Goal: Transaction & Acquisition: Purchase product/service

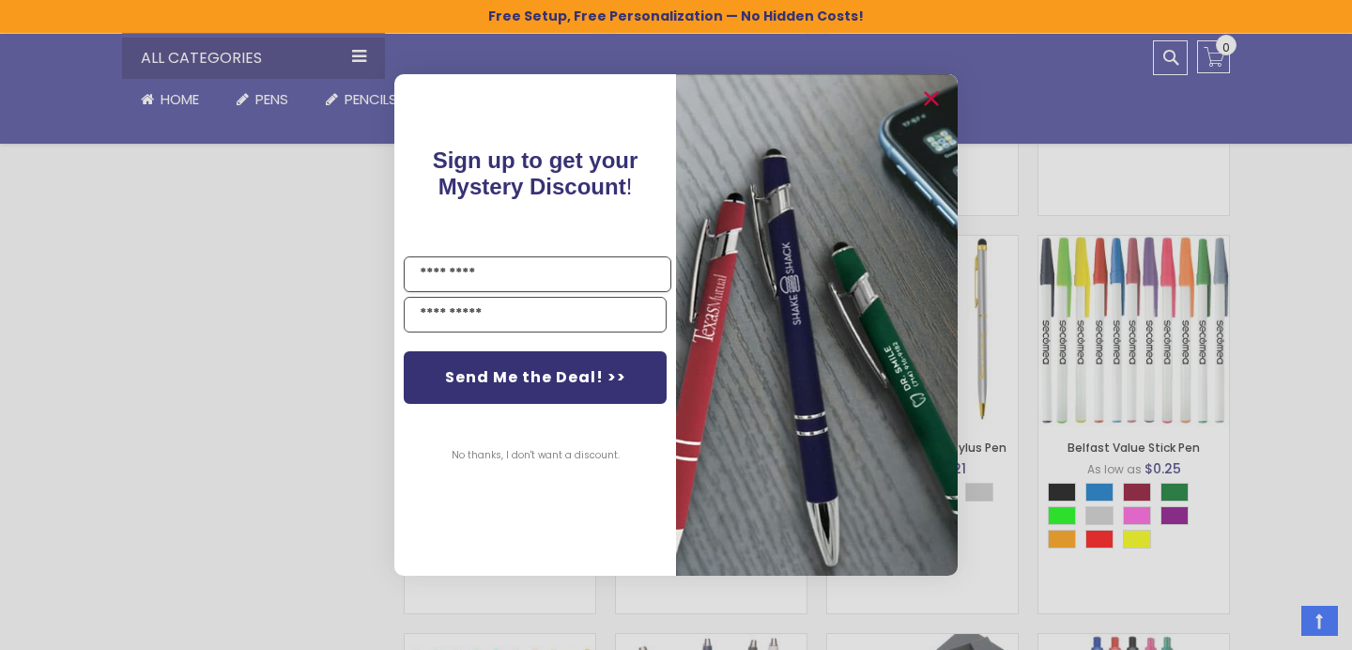
scroll to position [1235, 0]
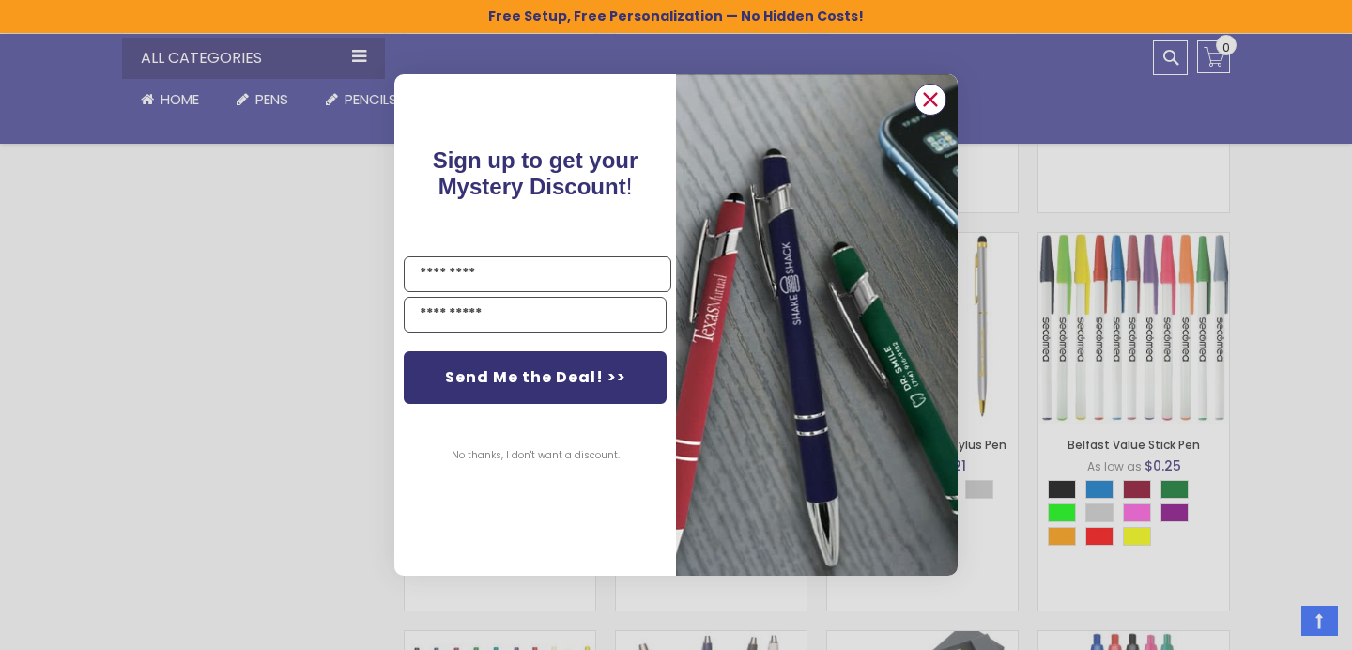
click at [932, 103] on icon "Close dialog" at bounding box center [931, 100] width 12 height 12
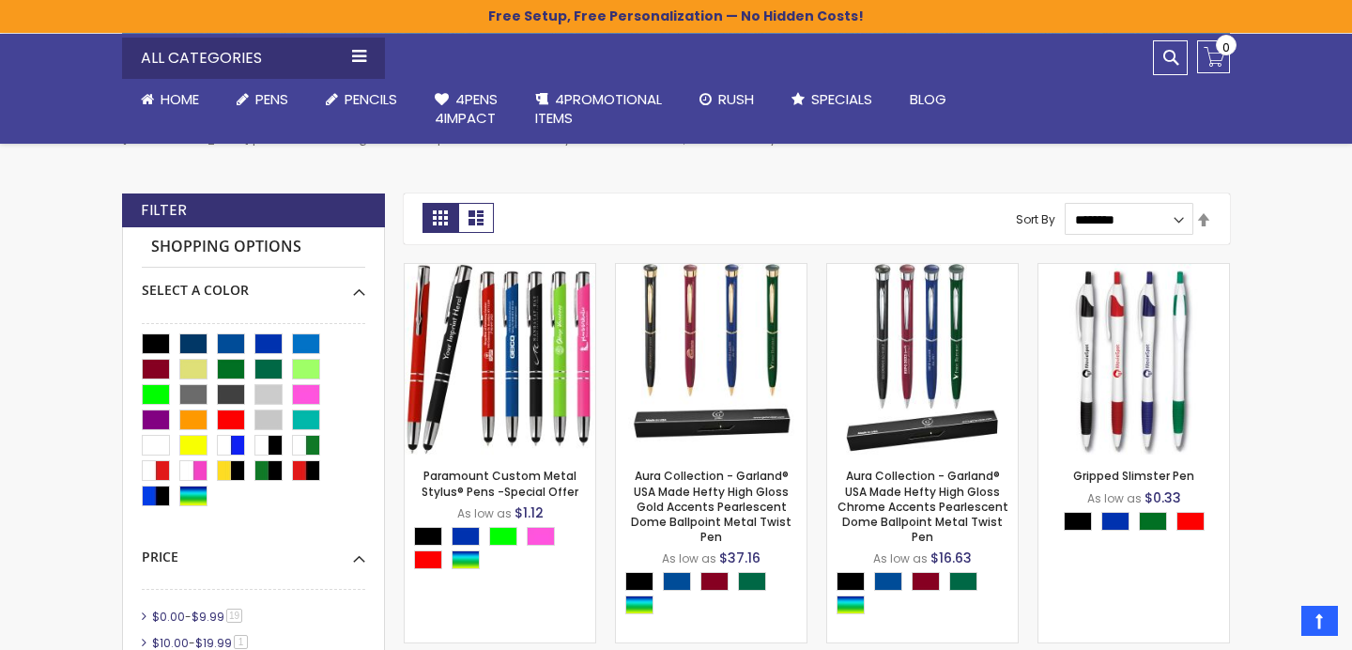
scroll to position [412, 0]
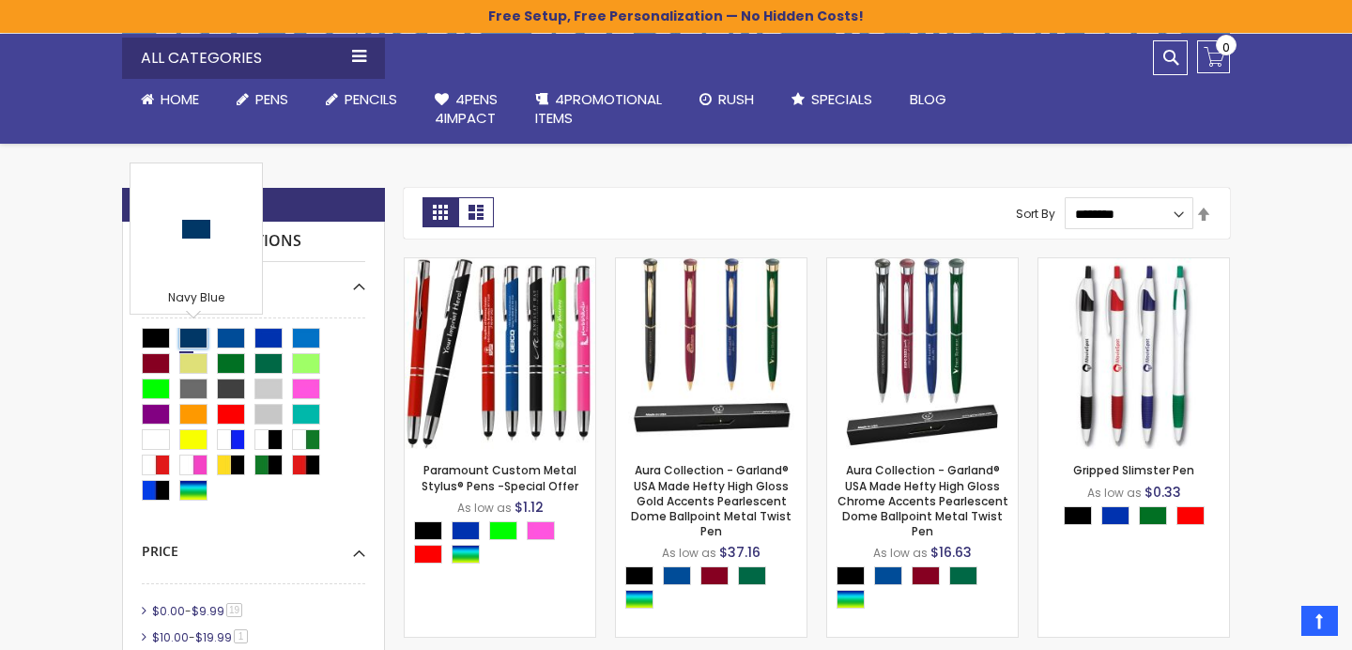
click at [192, 340] on div "Navy Blue" at bounding box center [193, 338] width 28 height 21
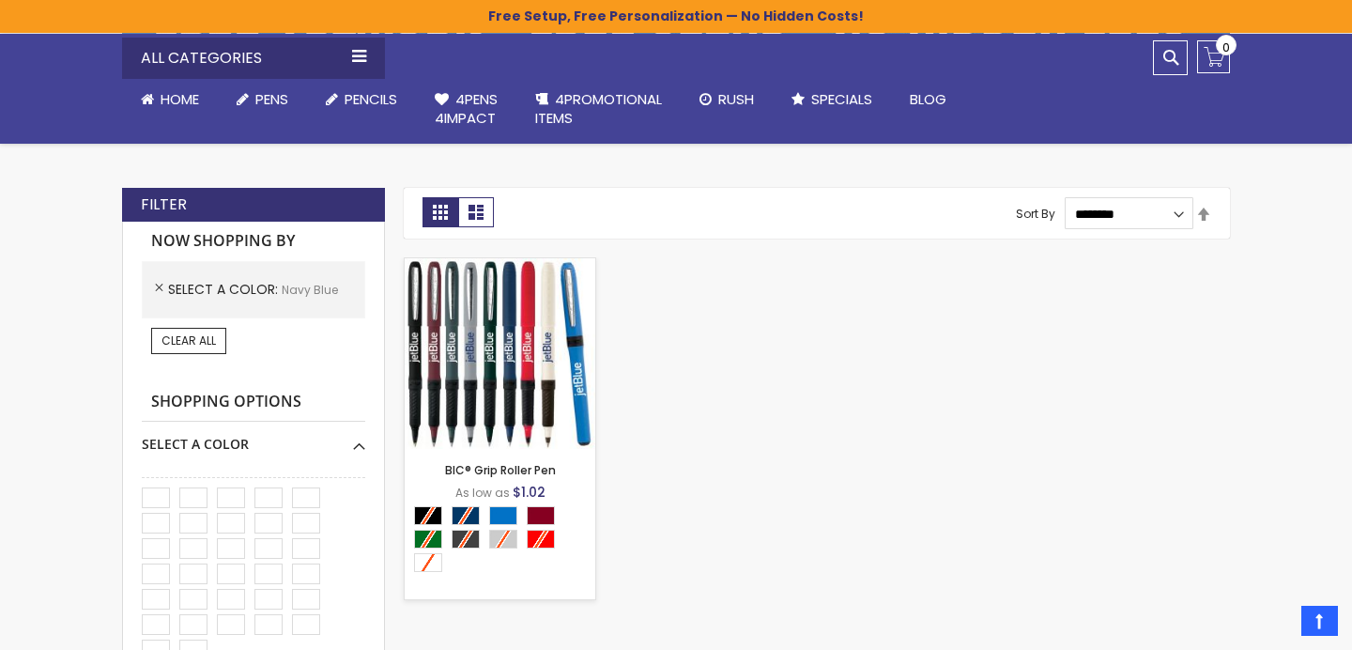
click at [532, 375] on img at bounding box center [500, 353] width 191 height 191
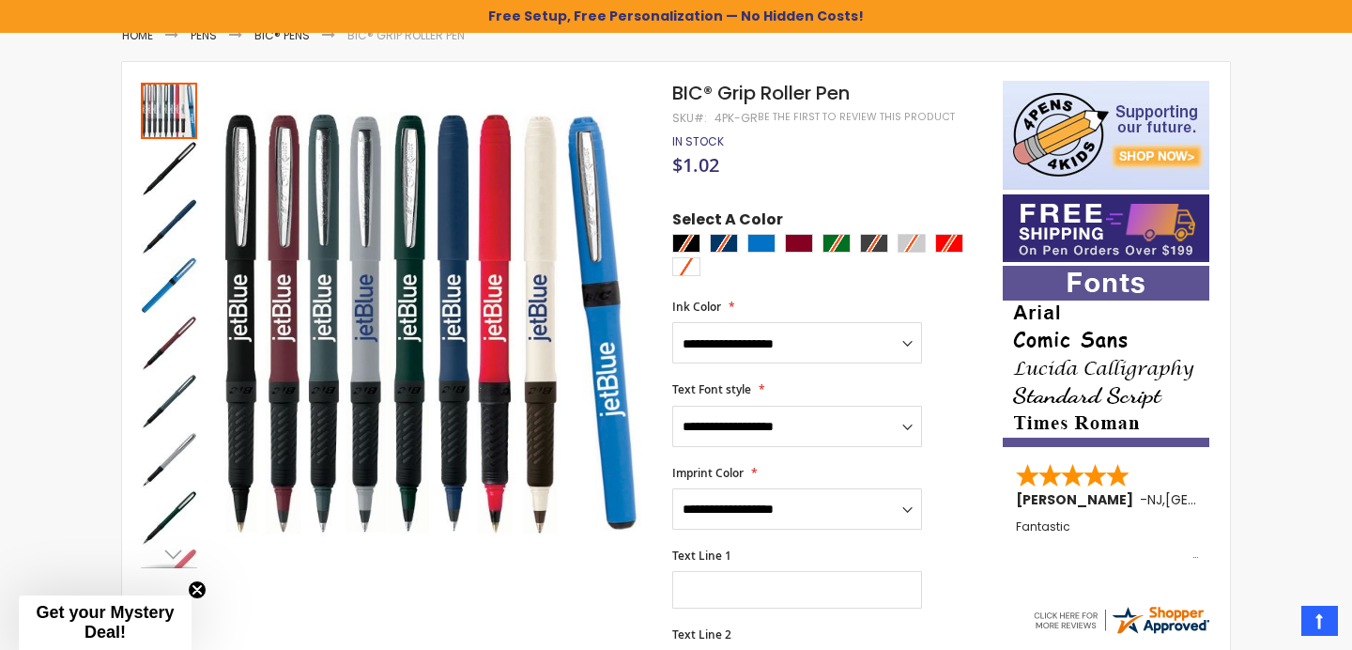
scroll to position [262, 0]
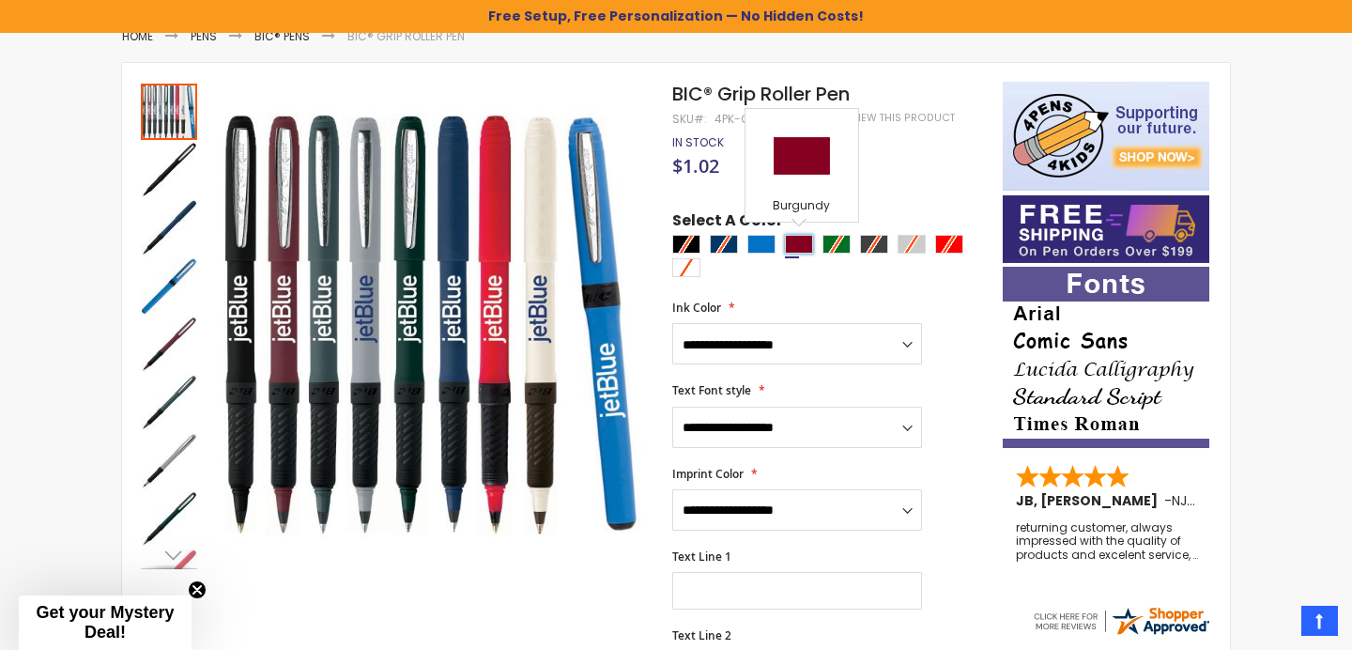
click at [800, 246] on div "Burgundy" at bounding box center [799, 244] width 28 height 19
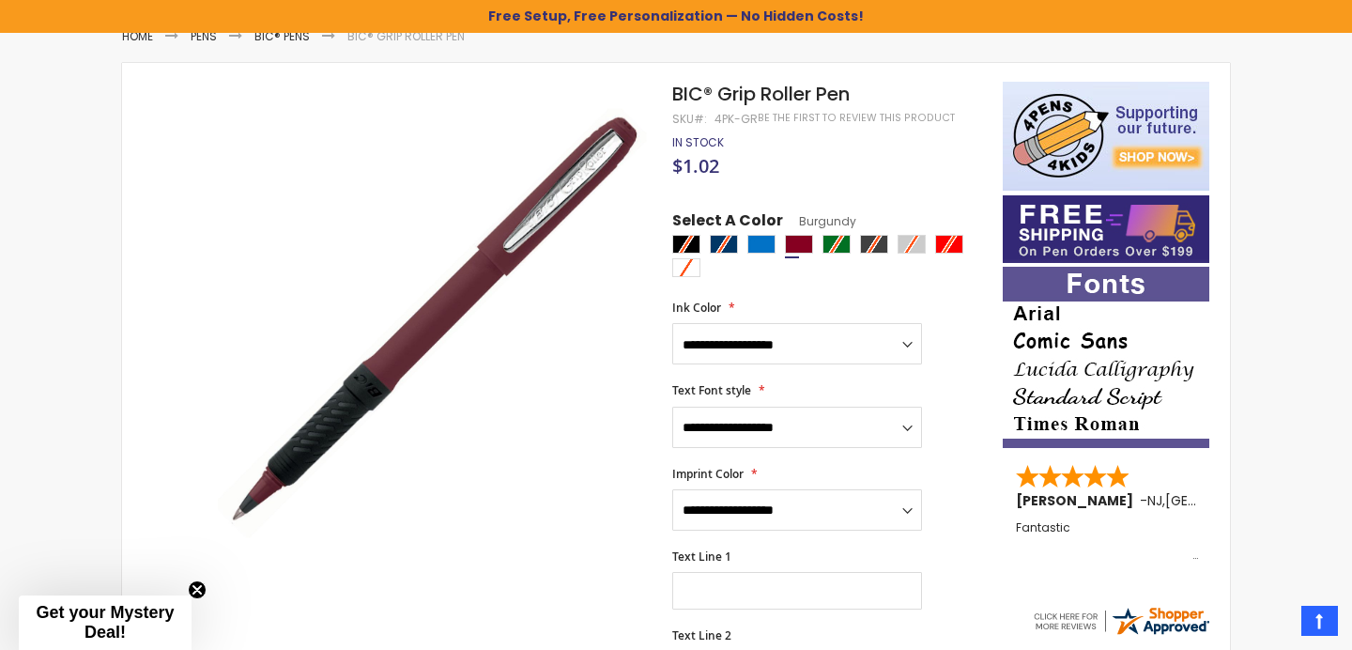
click at [728, 247] on div at bounding box center [832, 258] width 321 height 47
click at [759, 252] on div "Blue Light" at bounding box center [761, 244] width 28 height 19
type input "****"
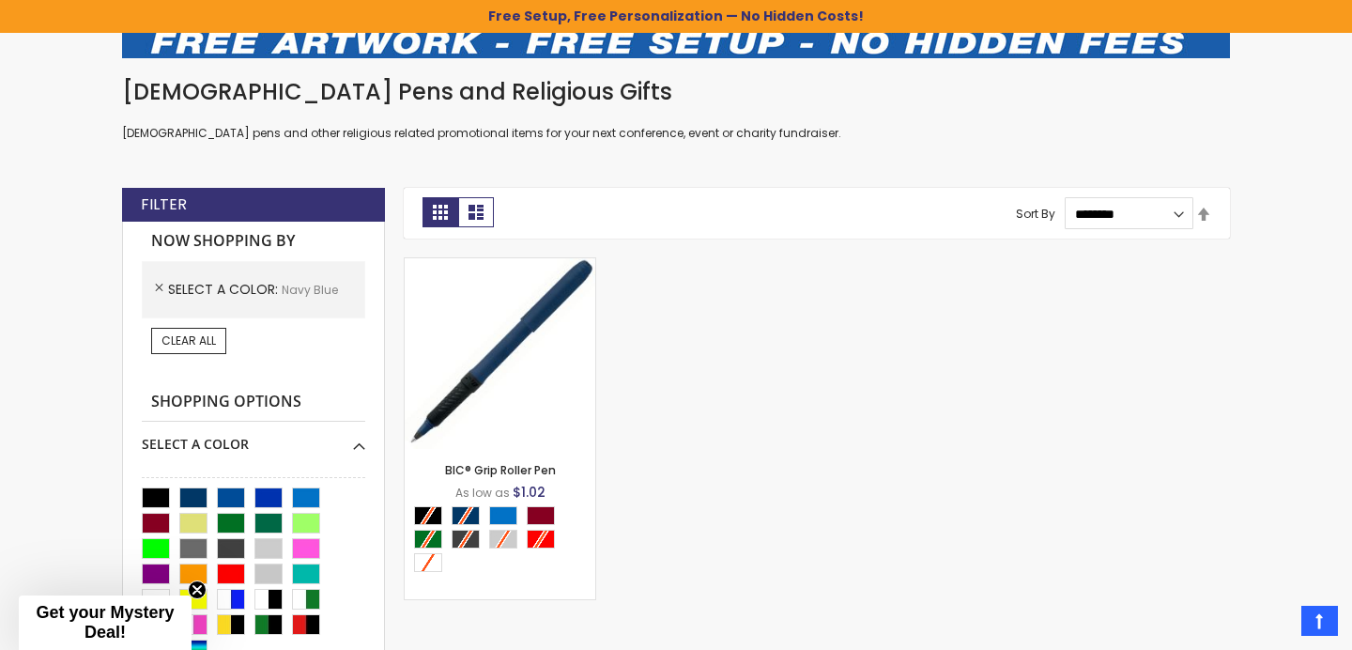
scroll to position [413, 0]
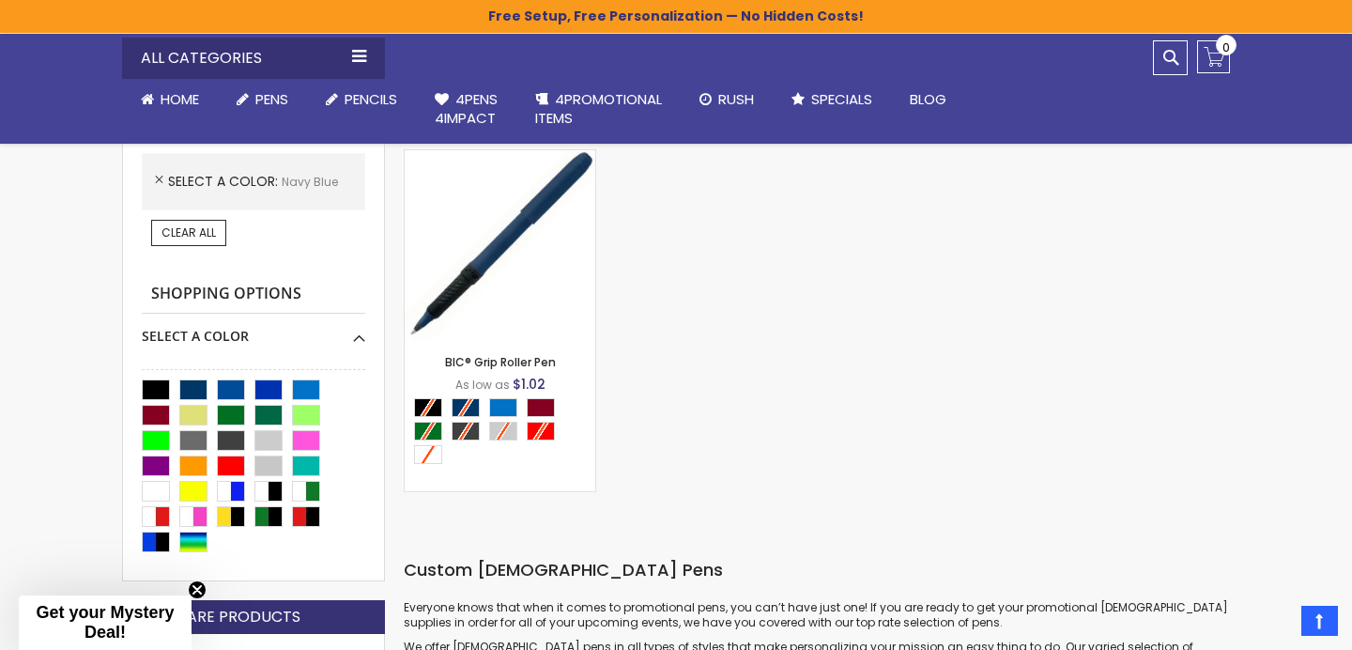
scroll to position [522, 0]
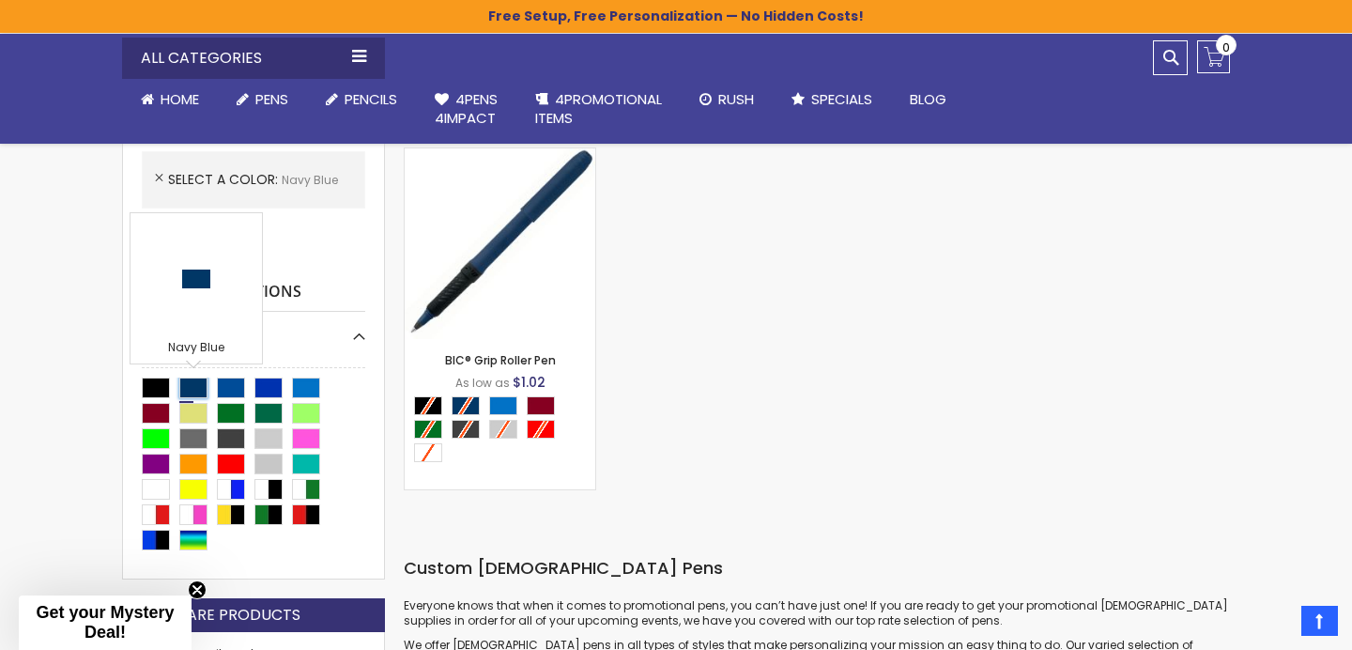
click at [194, 384] on div "Navy Blue" at bounding box center [193, 387] width 28 height 21
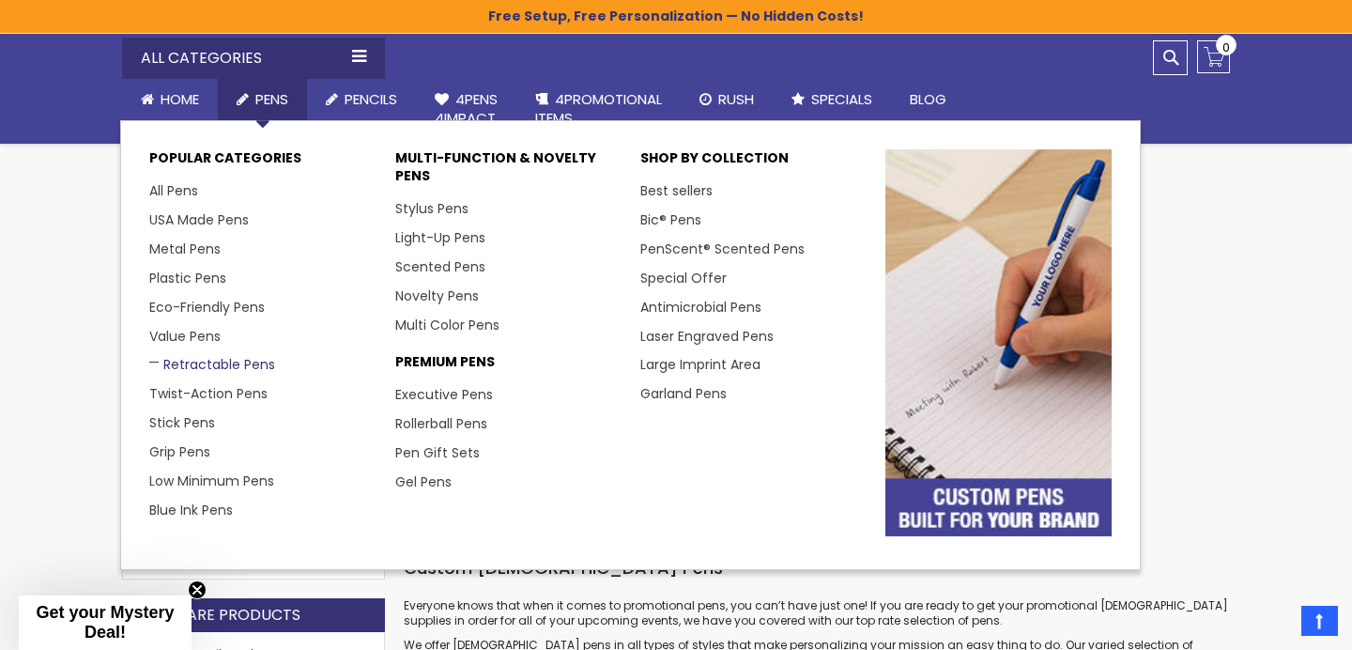
click at [214, 365] on link "Retractable Pens" at bounding box center [212, 364] width 126 height 19
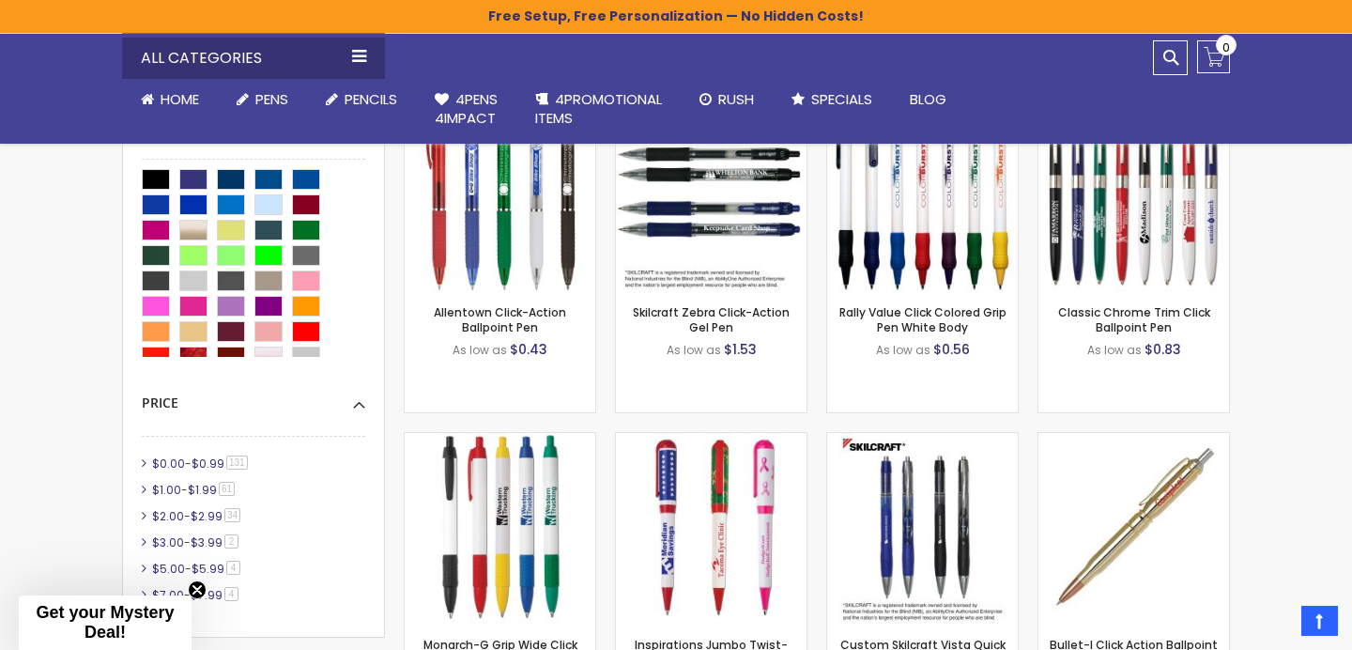
scroll to position [518, 0]
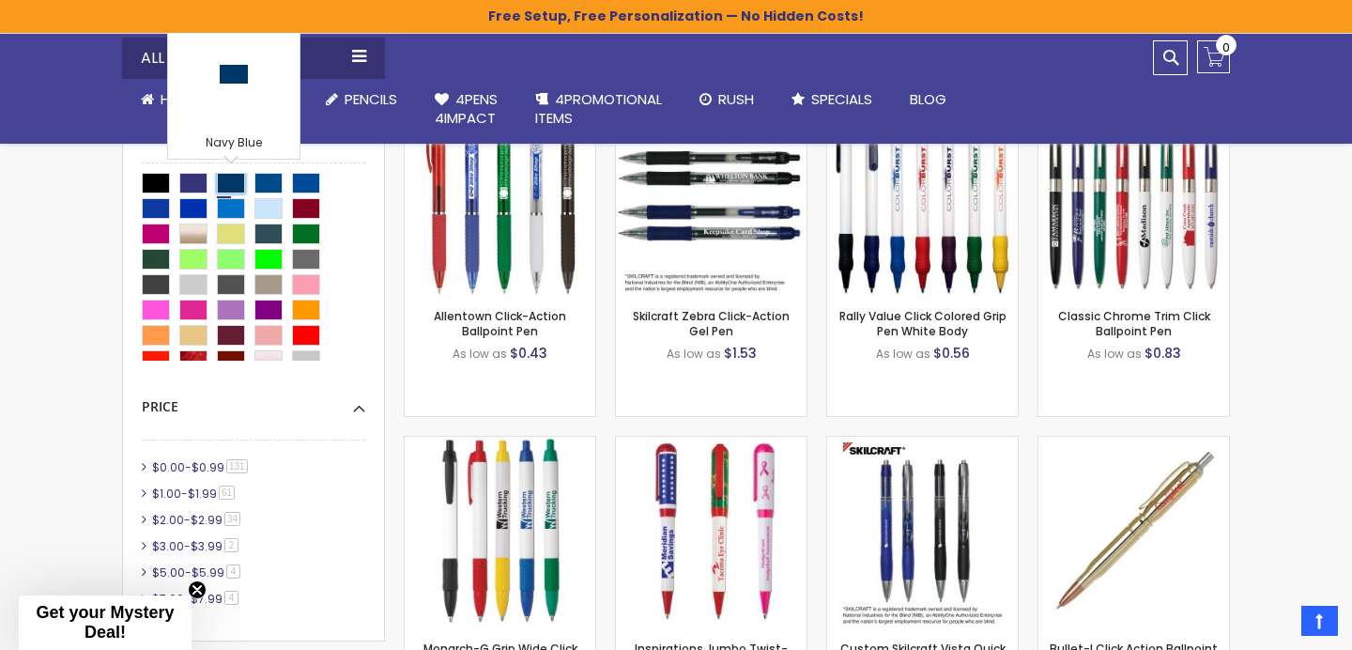
click at [226, 182] on div "Navy Blue" at bounding box center [231, 183] width 28 height 21
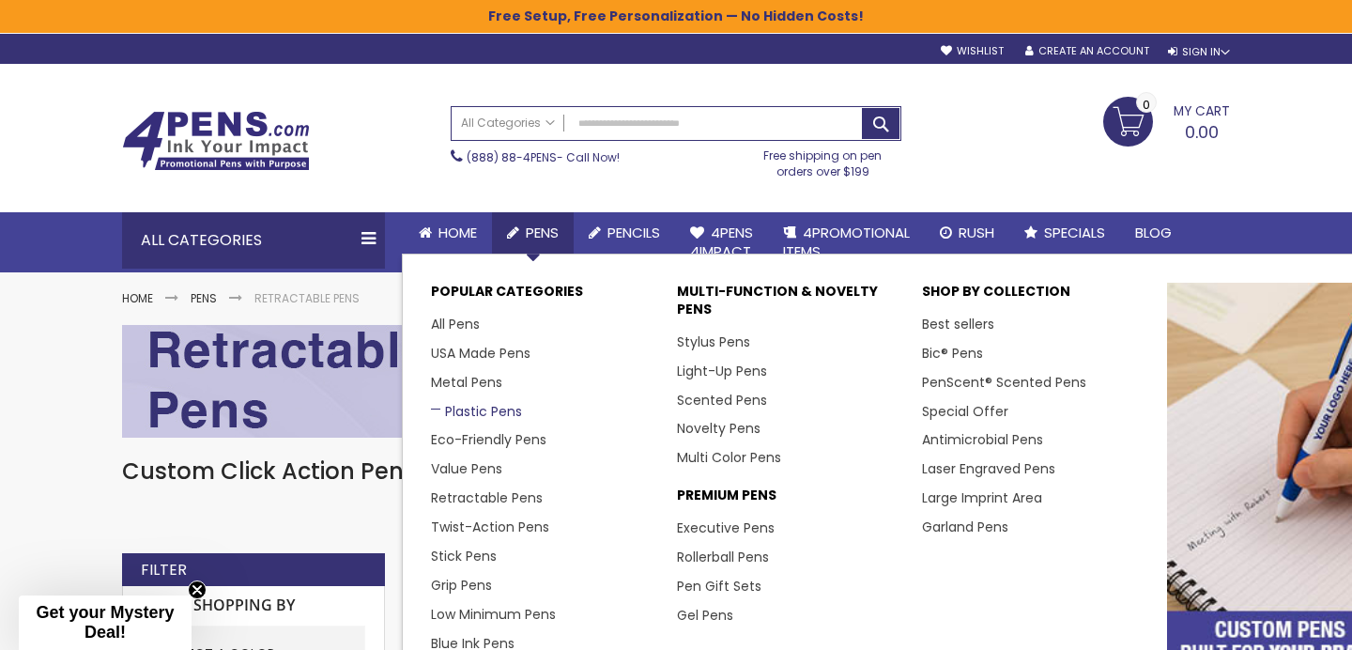
click at [462, 415] on link "Plastic Pens" at bounding box center [476, 411] width 91 height 19
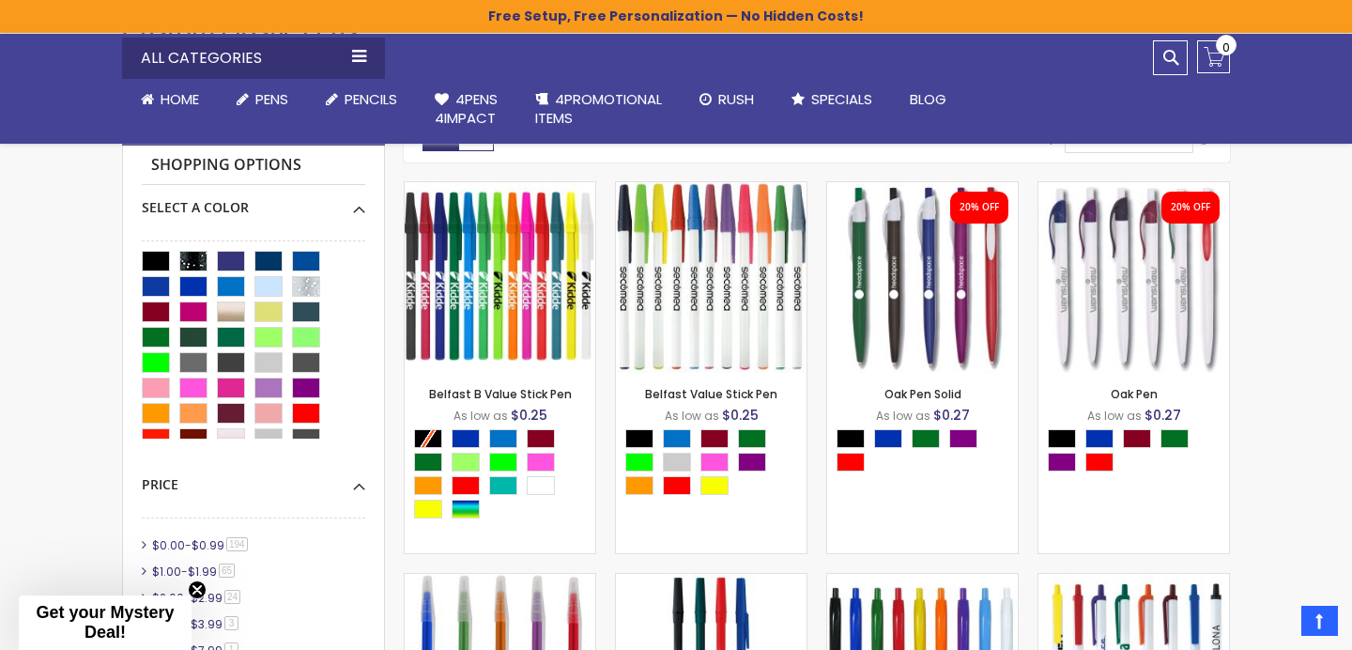
scroll to position [439, 0]
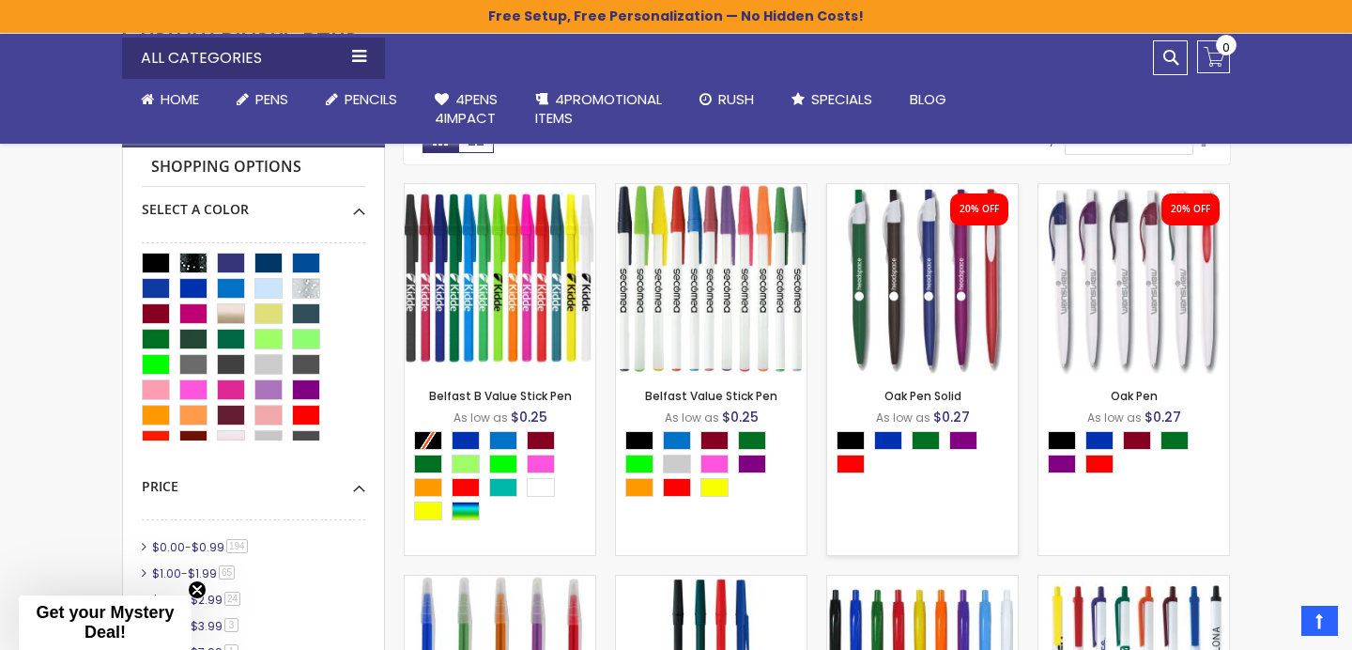
click at [912, 325] on img at bounding box center [922, 279] width 191 height 191
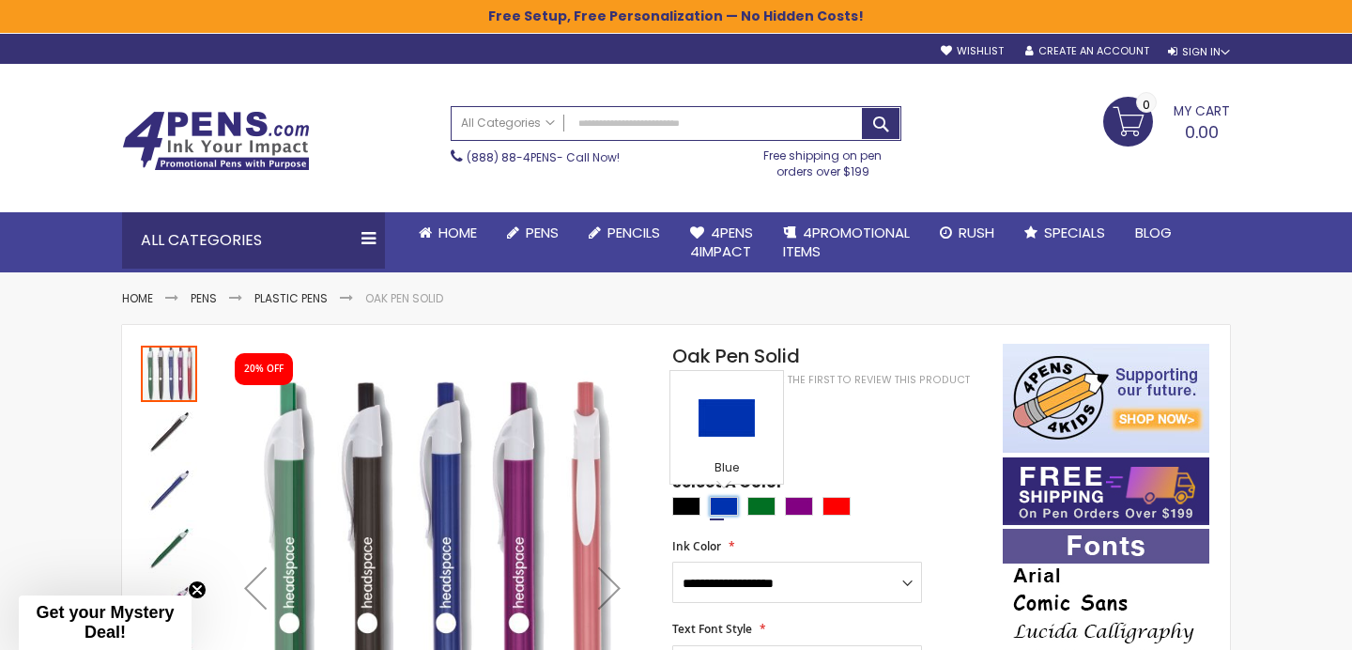
click at [722, 506] on div "Blue" at bounding box center [724, 506] width 28 height 19
type input "****"
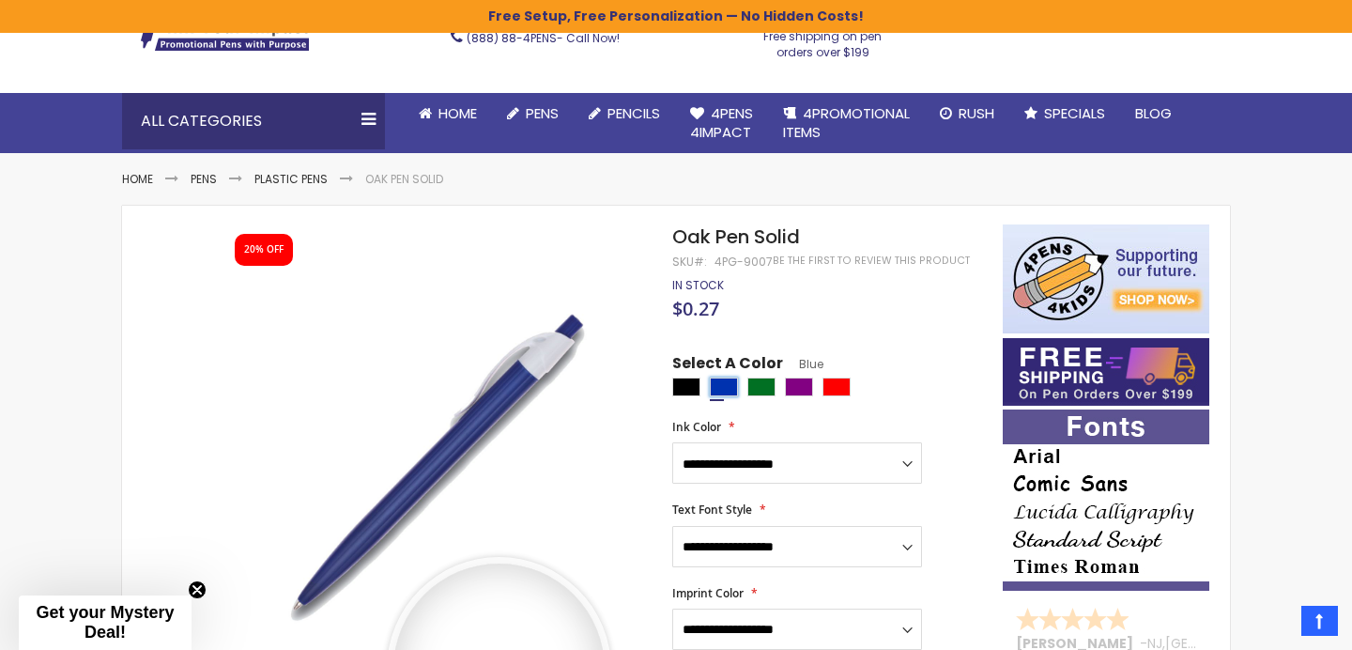
scroll to position [94, 0]
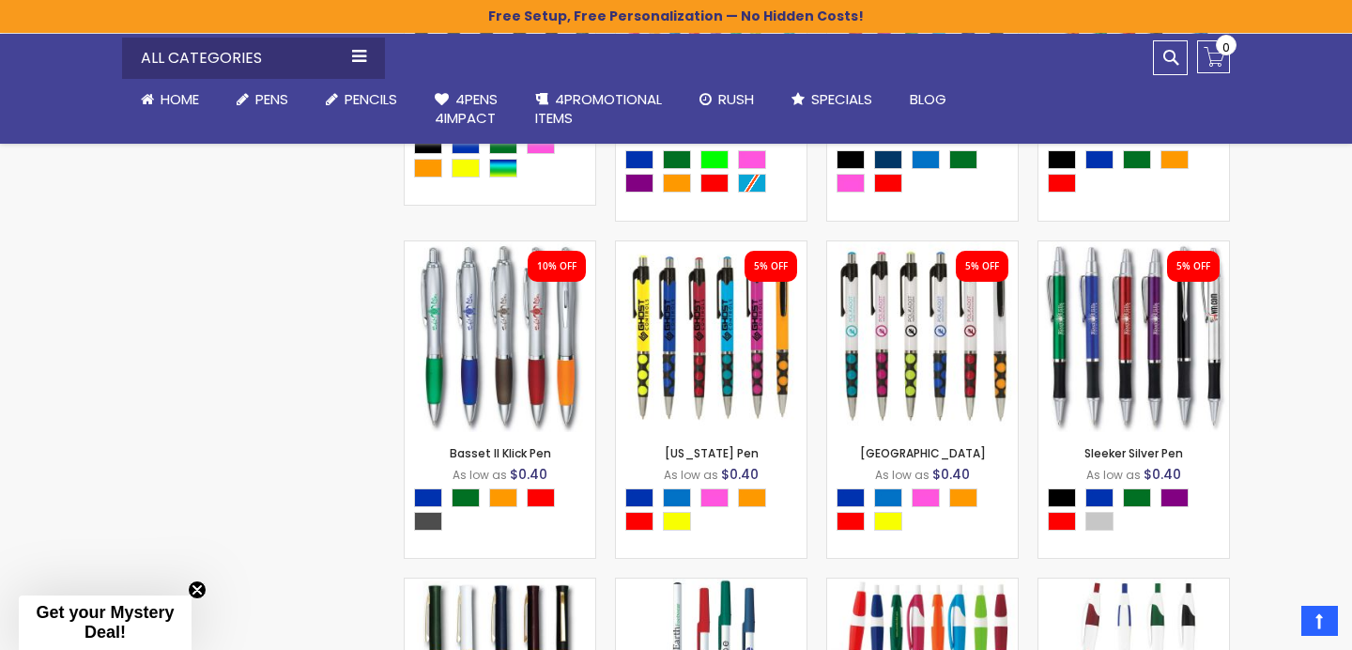
scroll to position [4513, 0]
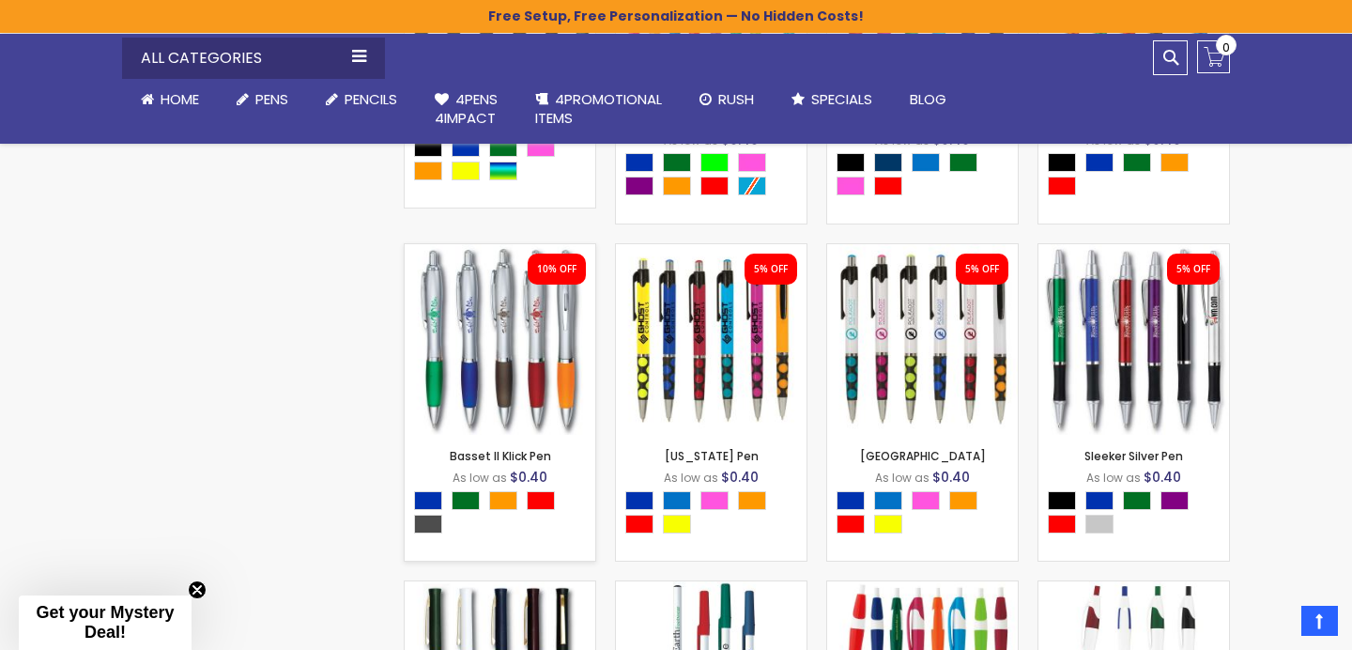
click at [486, 343] on img at bounding box center [500, 339] width 191 height 191
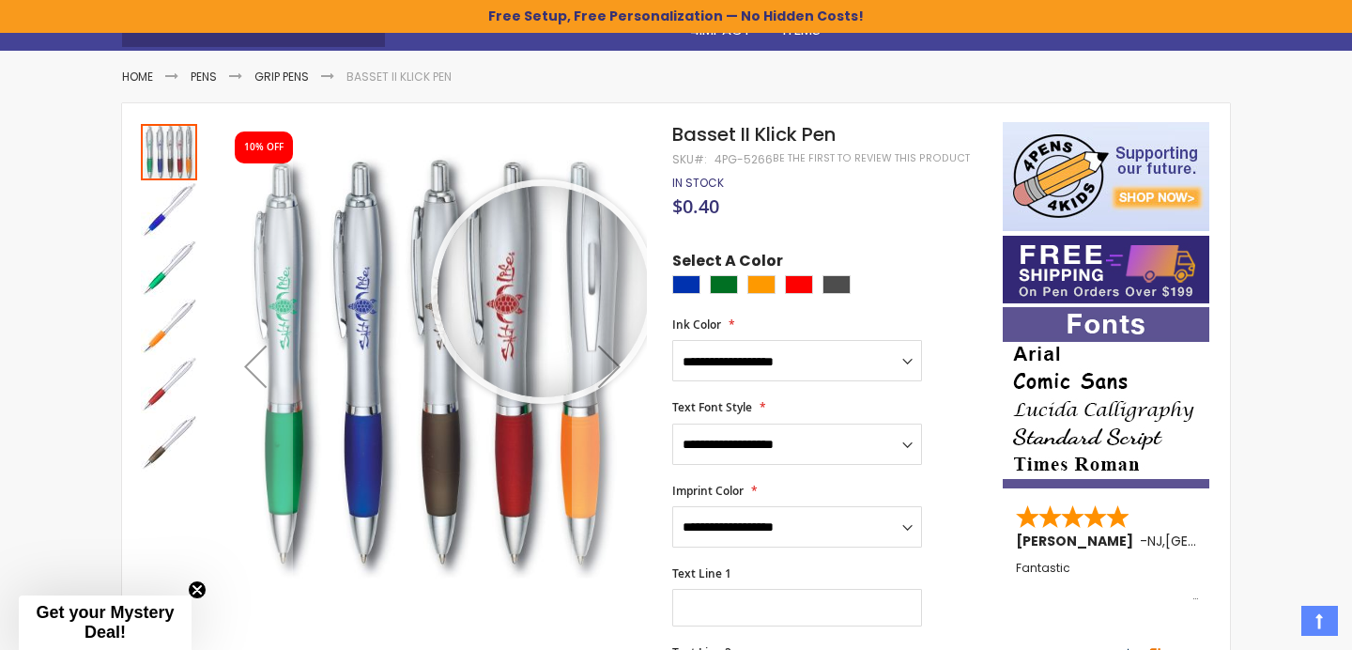
scroll to position [230, 0]
